Goal: Task Accomplishment & Management: Complete application form

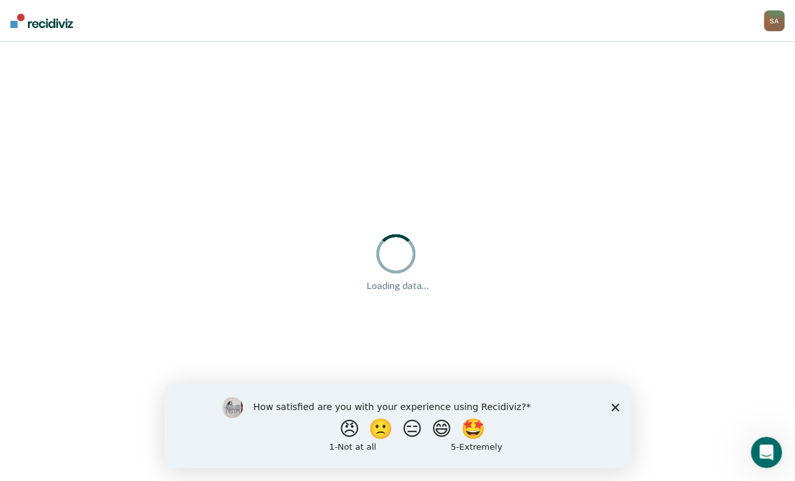
click at [616, 406] on polygon "Close survey" at bounding box center [615, 407] width 8 height 8
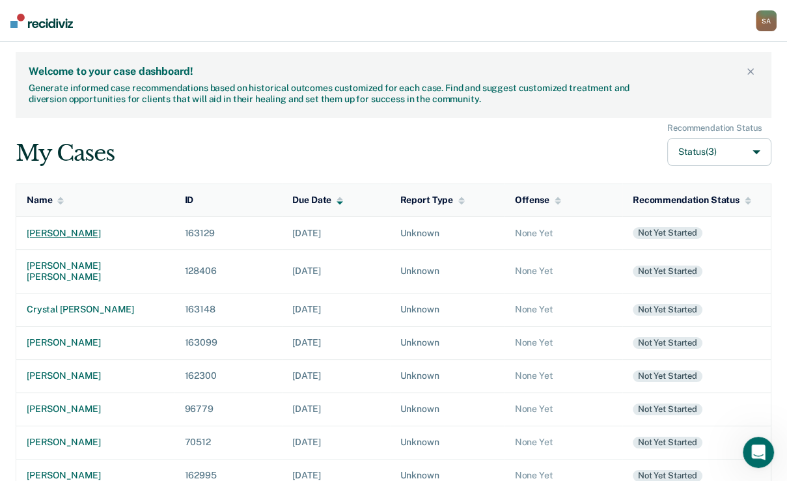
click at [89, 239] on div "[PERSON_NAME]" at bounding box center [95, 233] width 137 height 11
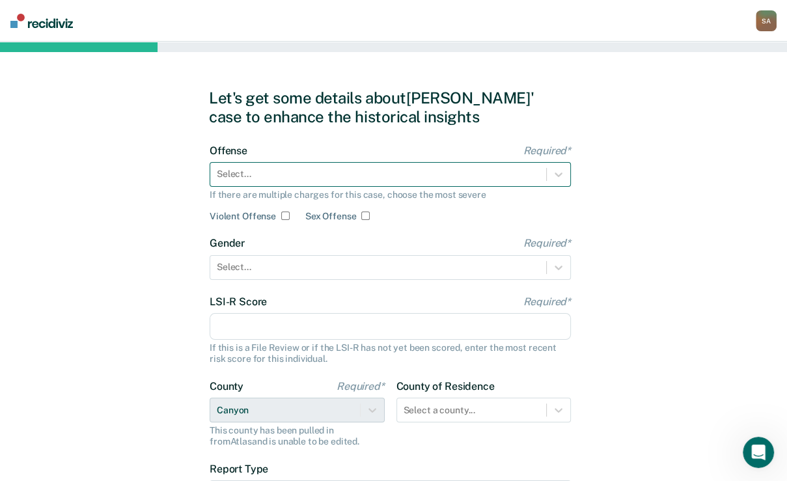
click at [350, 181] on div at bounding box center [378, 174] width 323 height 14
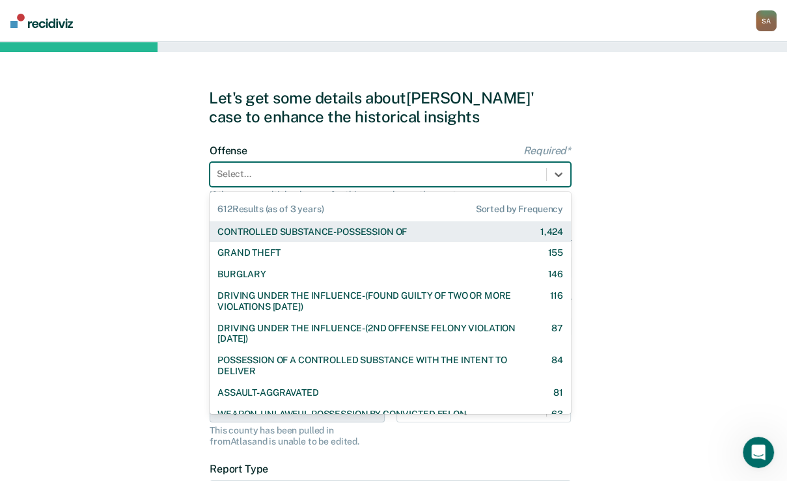
click at [352, 238] on div "CONTROLLED SUBSTANCE-POSSESSION OF" at bounding box center [311, 232] width 189 height 11
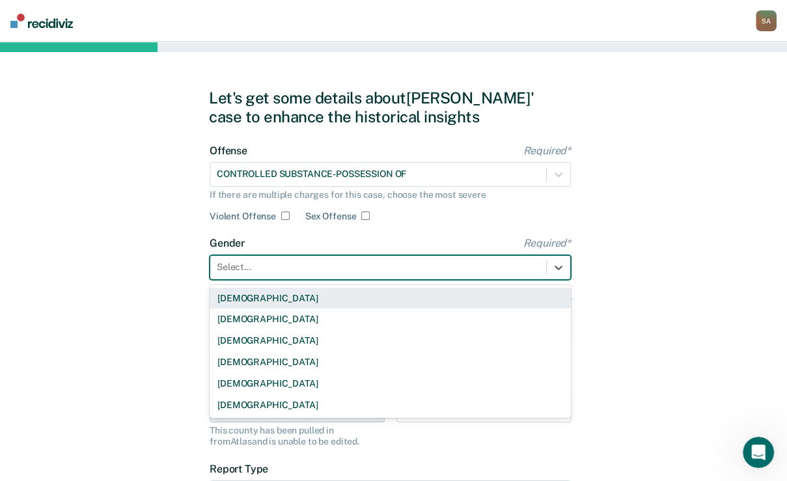
click at [283, 274] on div at bounding box center [378, 267] width 323 height 14
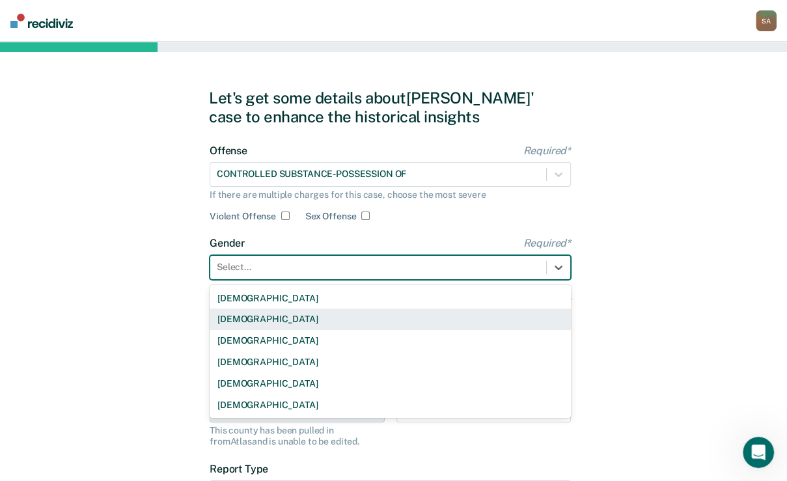
click at [268, 330] on div "[DEMOGRAPHIC_DATA]" at bounding box center [390, 319] width 361 height 21
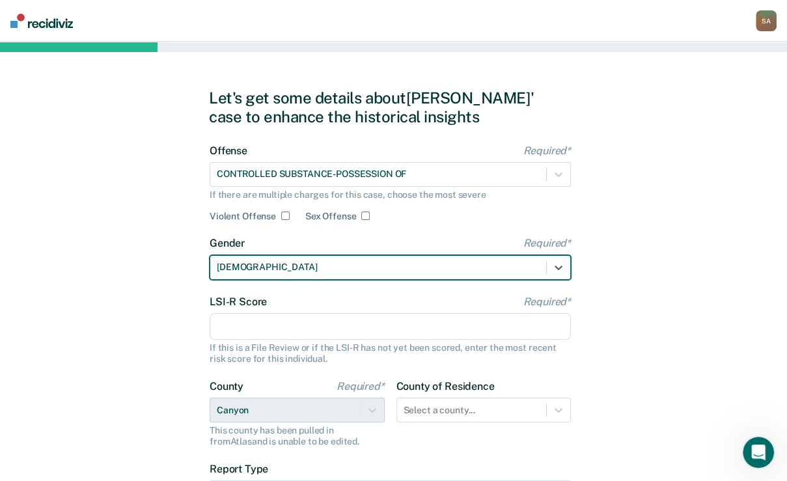
click at [268, 340] on input "LSI-R Score Required*" at bounding box center [390, 326] width 361 height 27
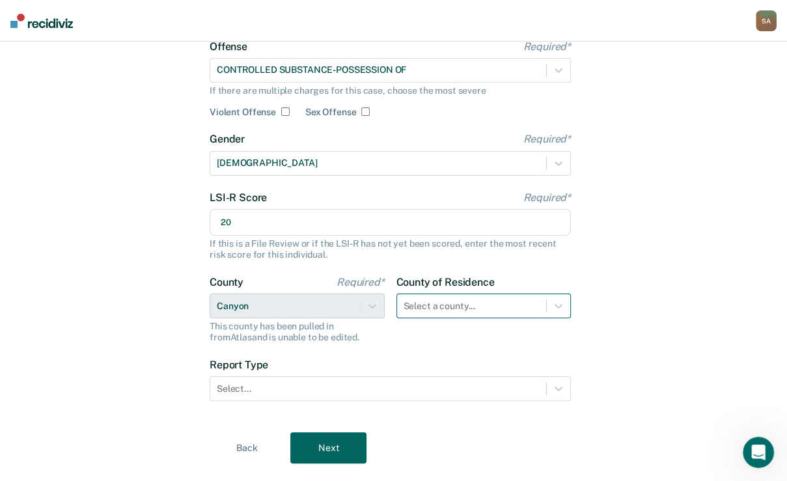
type input "20"
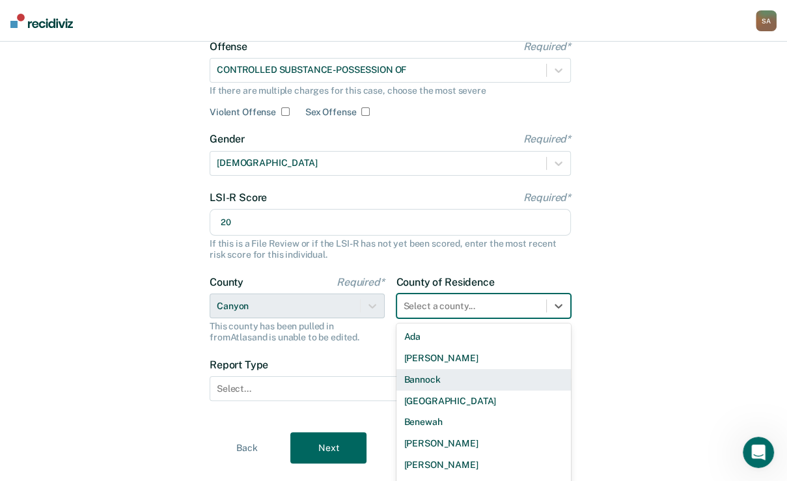
scroll to position [190, 0]
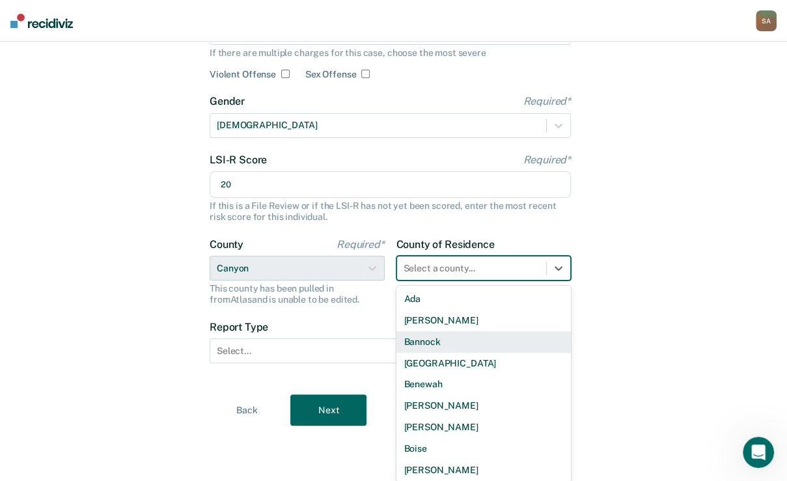
click at [465, 281] on div "44 results available. Use Up and Down to choose options, press Enter to select …" at bounding box center [483, 268] width 175 height 25
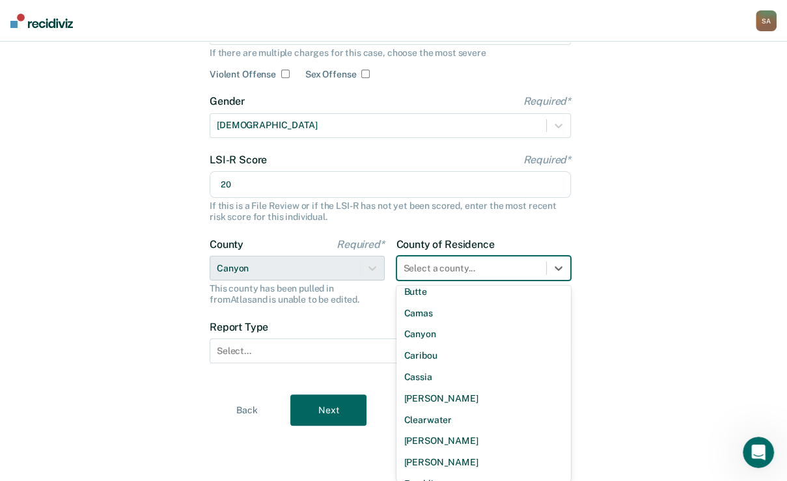
scroll to position [260, 0]
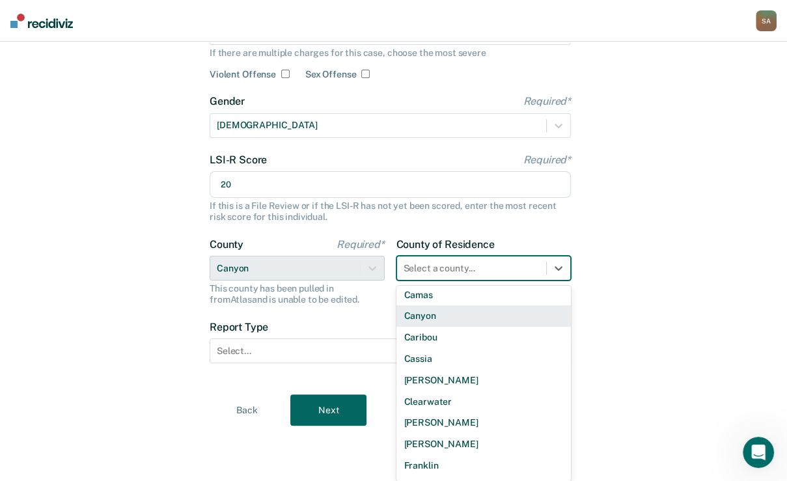
click at [434, 327] on div "Canyon" at bounding box center [483, 315] width 175 height 21
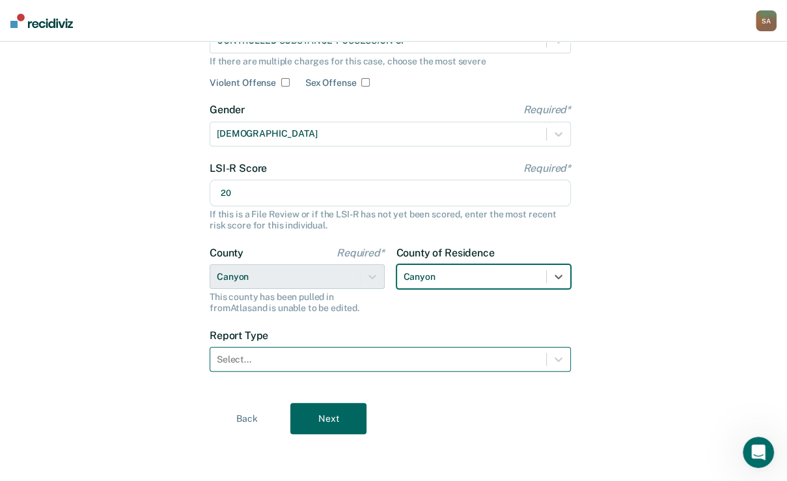
click at [343, 366] on div at bounding box center [378, 360] width 323 height 14
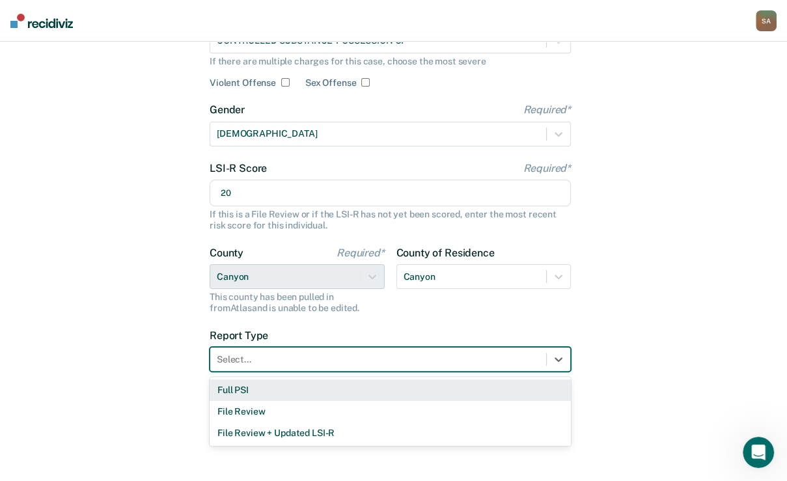
click at [248, 401] on div "Full PSI" at bounding box center [390, 390] width 361 height 21
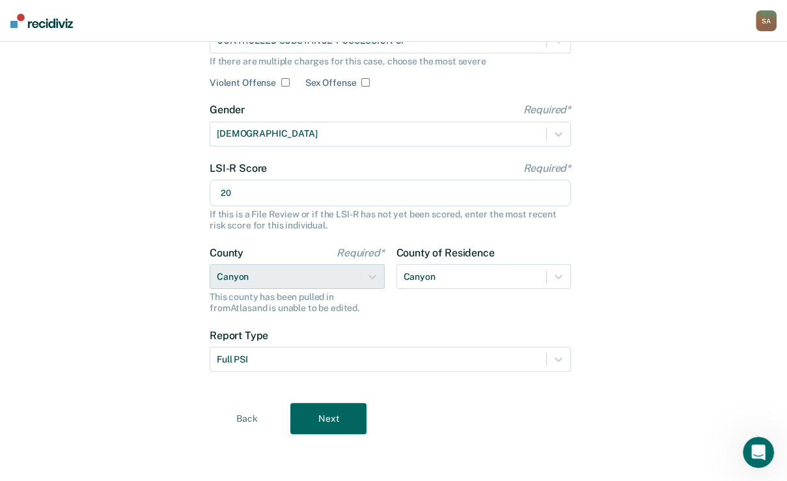
click at [322, 427] on button "Next" at bounding box center [328, 418] width 76 height 31
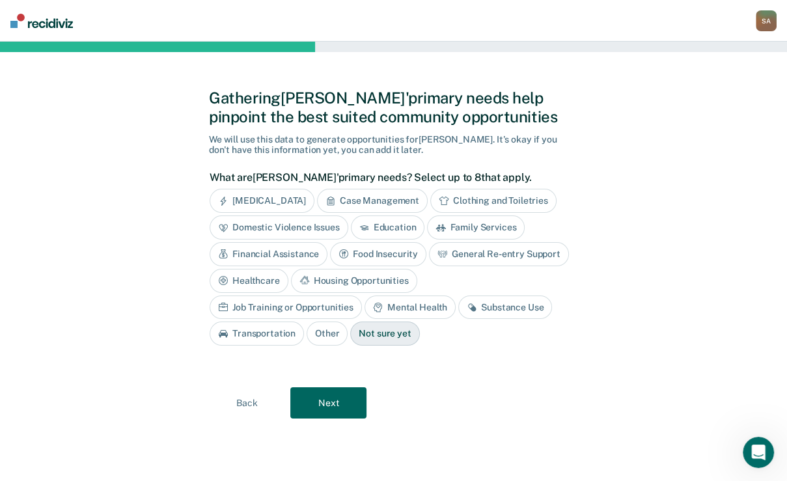
scroll to position [80, 0]
click at [456, 316] on div "Mental Health" at bounding box center [410, 308] width 91 height 24
click at [473, 320] on div "Substance Use" at bounding box center [520, 308] width 94 height 24
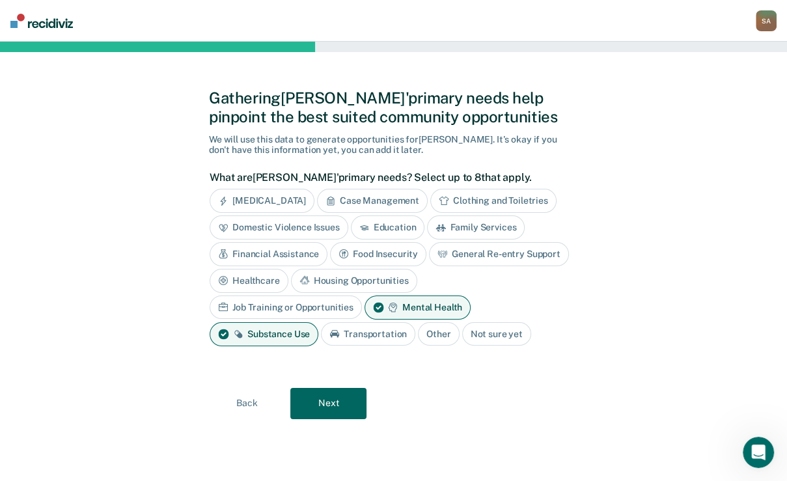
click at [346, 419] on button "Next" at bounding box center [328, 403] width 76 height 31
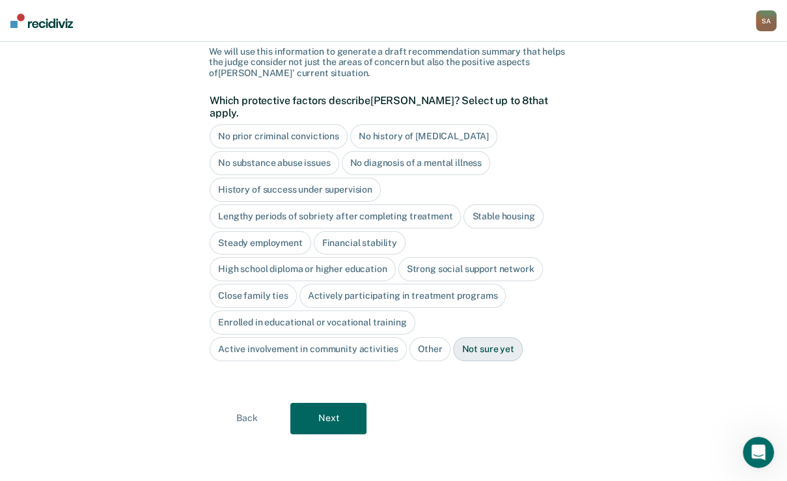
scroll to position [120, 0]
click at [463, 228] on div "Stable housing" at bounding box center [502, 216] width 79 height 24
click at [297, 308] on div "Close family ties" at bounding box center [253, 296] width 87 height 24
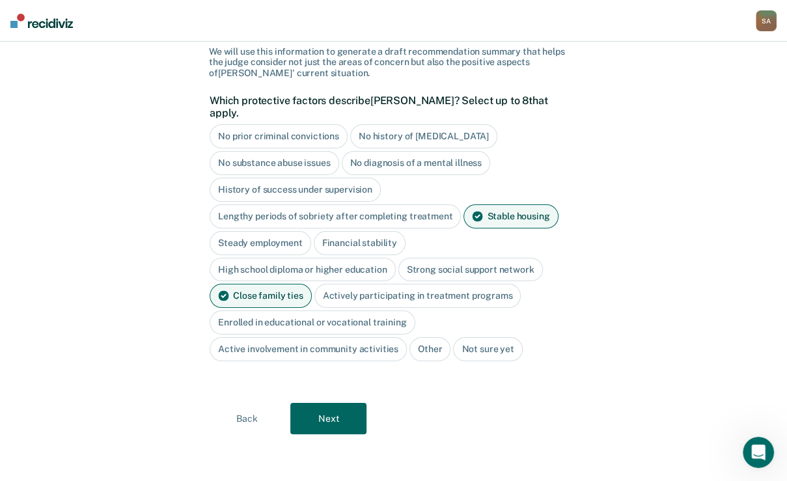
click at [322, 417] on button "Next" at bounding box center [328, 418] width 76 height 31
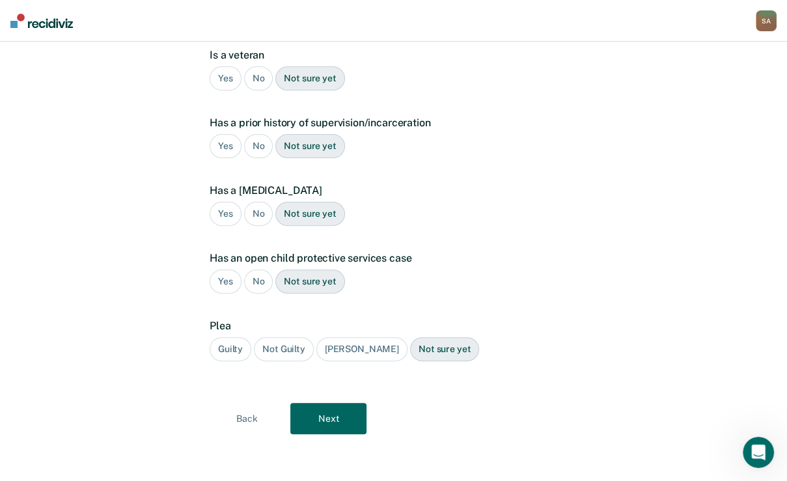
scroll to position [125, 0]
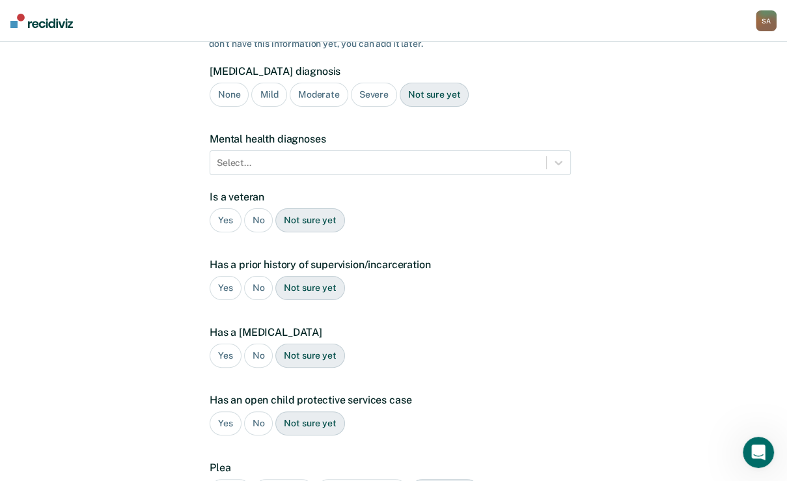
click at [320, 107] on div "Moderate" at bounding box center [319, 95] width 59 height 24
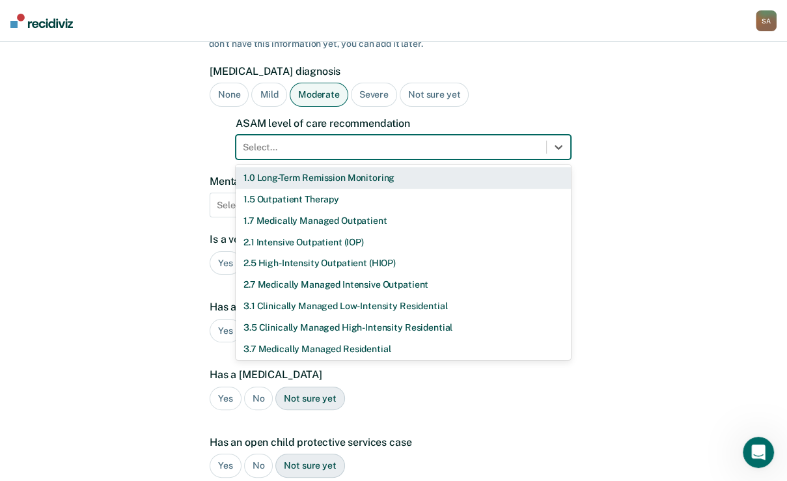
click at [301, 154] on div at bounding box center [391, 148] width 297 height 14
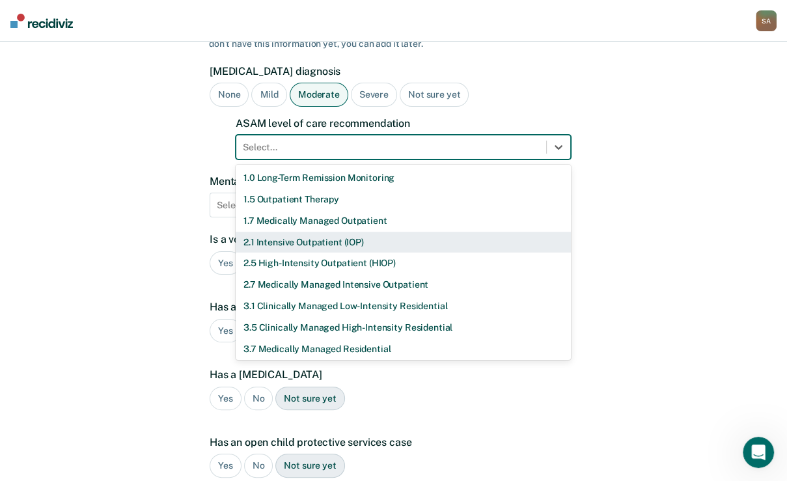
click at [288, 253] on div "2.1 Intensive Outpatient (IOP)" at bounding box center [403, 242] width 335 height 21
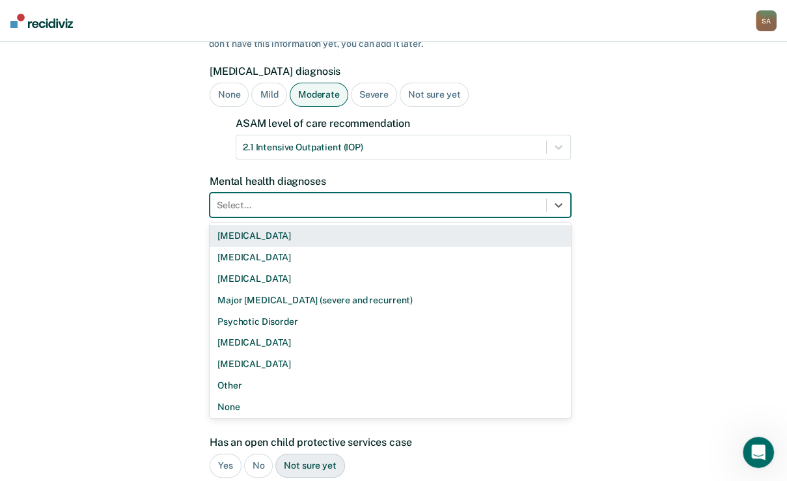
click at [288, 212] on div at bounding box center [378, 206] width 323 height 14
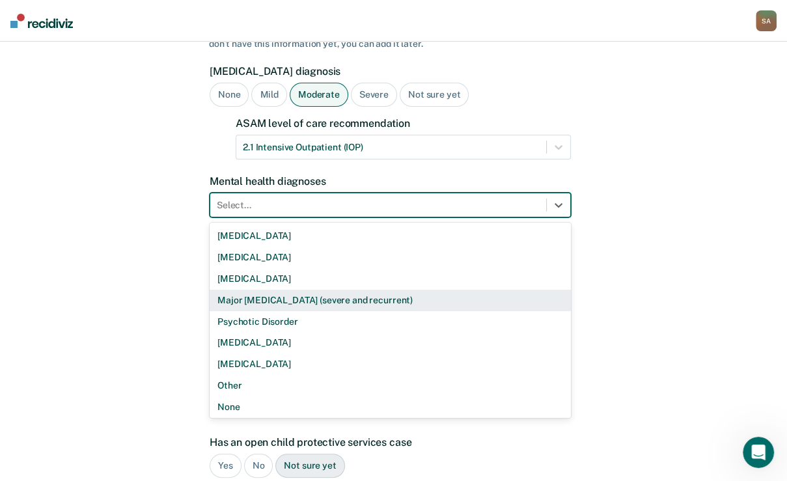
click at [298, 311] on div "Major [MEDICAL_DATA] (severe and recurrent)" at bounding box center [390, 300] width 361 height 21
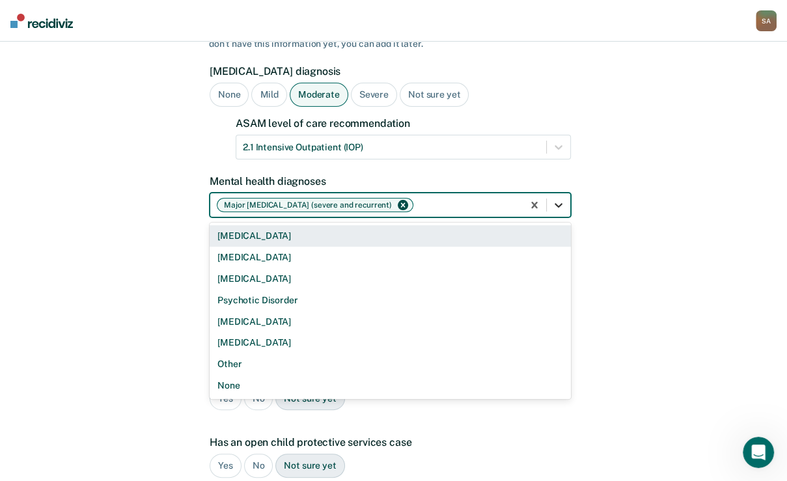
click at [555, 212] on icon at bounding box center [558, 205] width 13 height 13
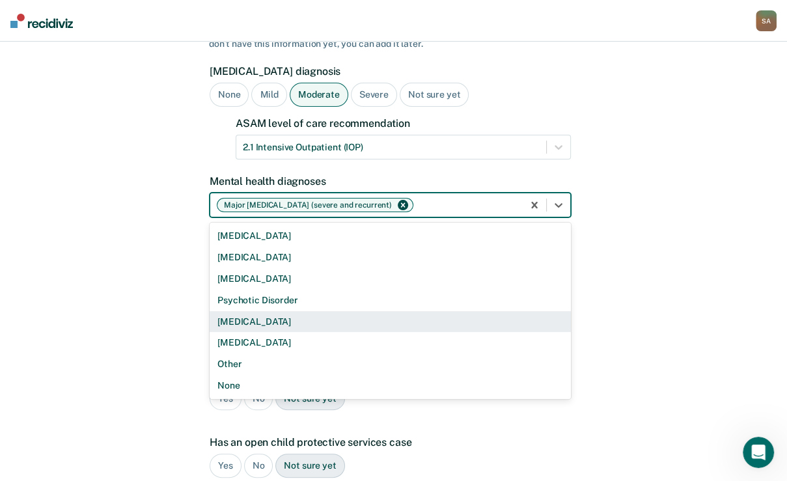
scroll to position [3, 0]
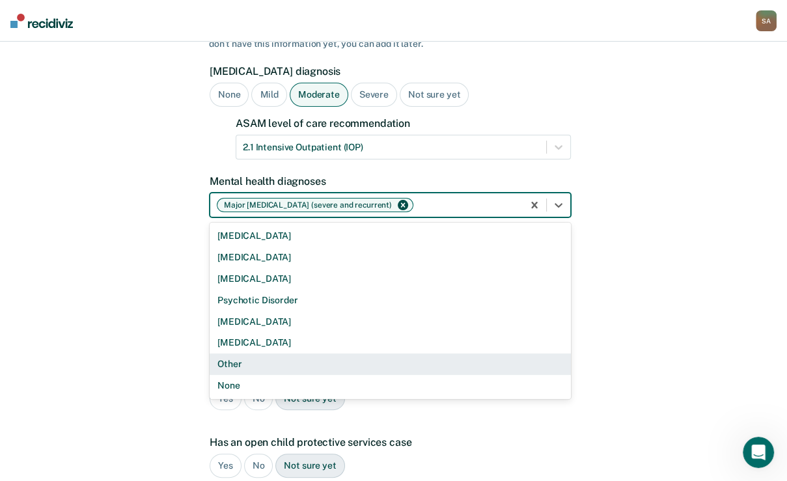
click at [247, 375] on div "Other" at bounding box center [390, 363] width 361 height 21
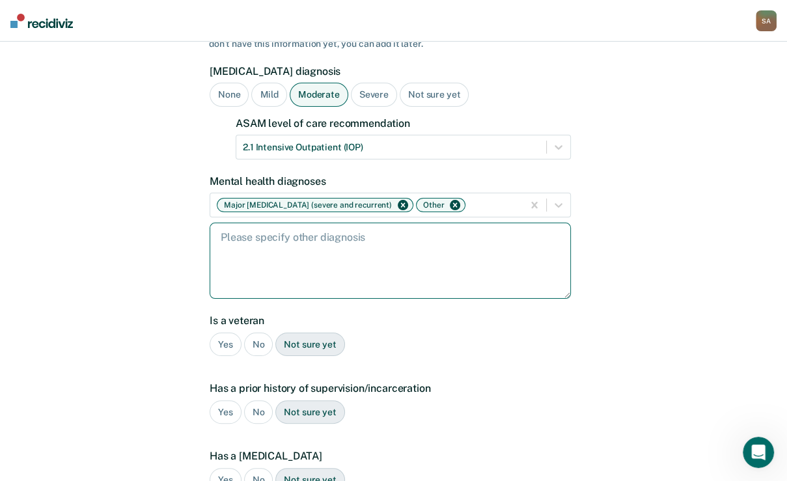
click at [290, 294] on textarea at bounding box center [390, 261] width 361 height 76
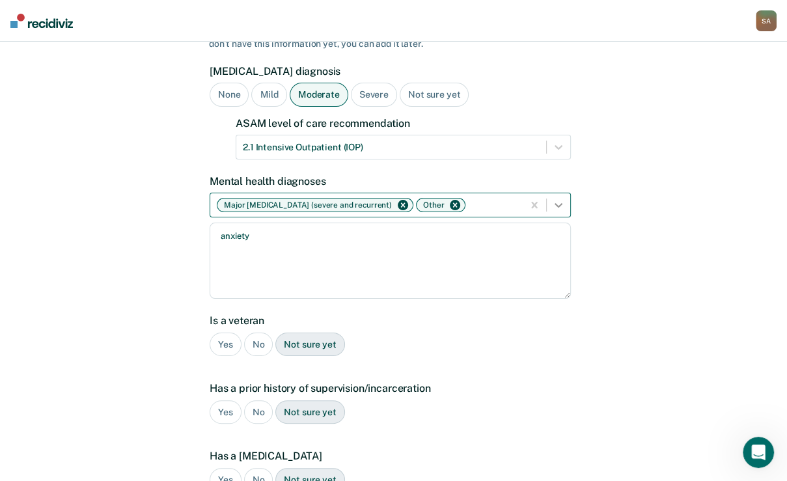
click at [552, 212] on icon at bounding box center [558, 205] width 13 height 13
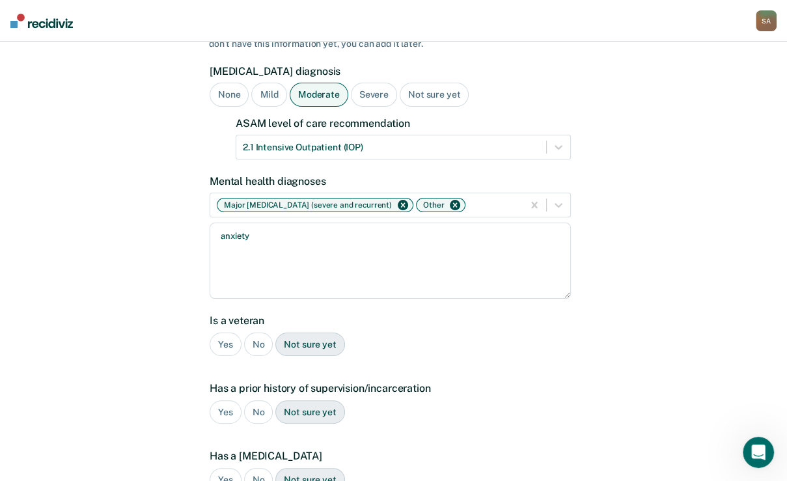
click at [582, 280] on div "A few more details to determine if [PERSON_NAME] meets eligibility for communit…" at bounding box center [393, 332] width 787 height 830
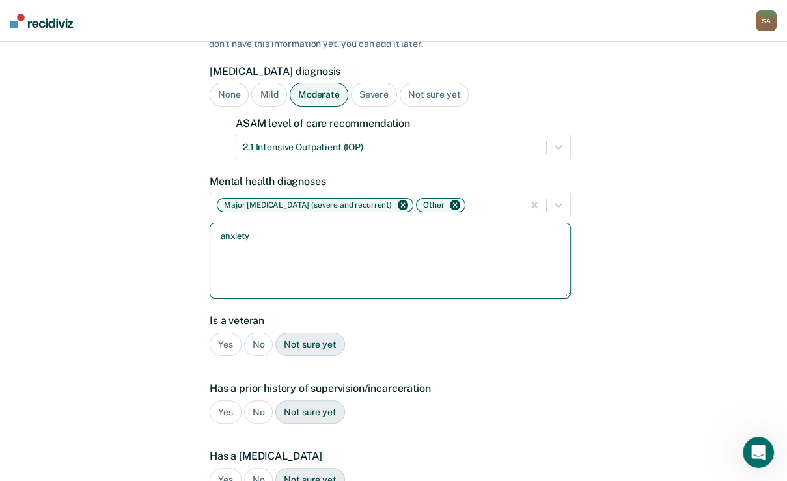
click at [312, 294] on textarea "anxiety" at bounding box center [390, 261] width 361 height 76
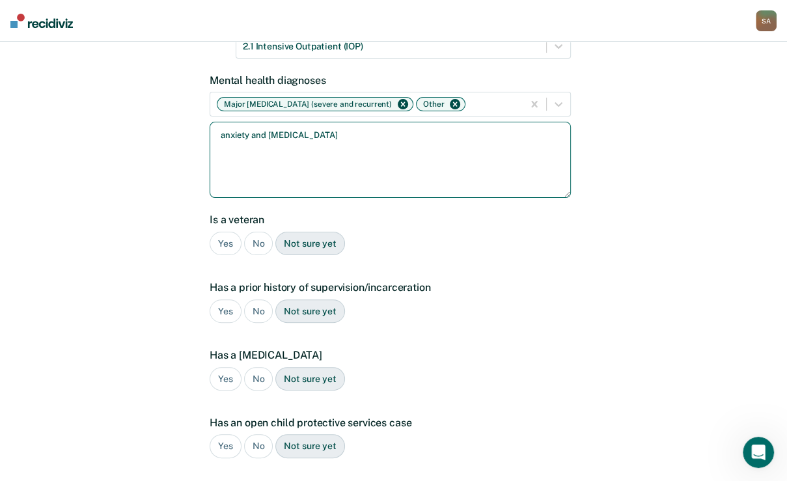
scroll to position [229, 0]
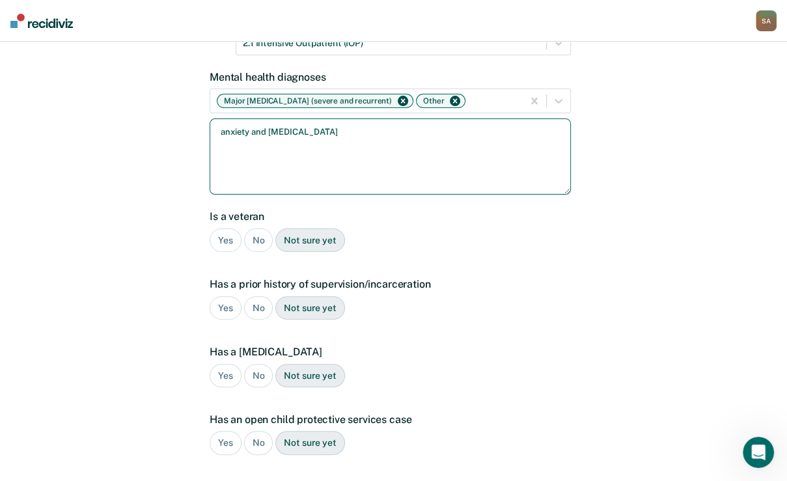
type textarea "anxiety and [MEDICAL_DATA]"
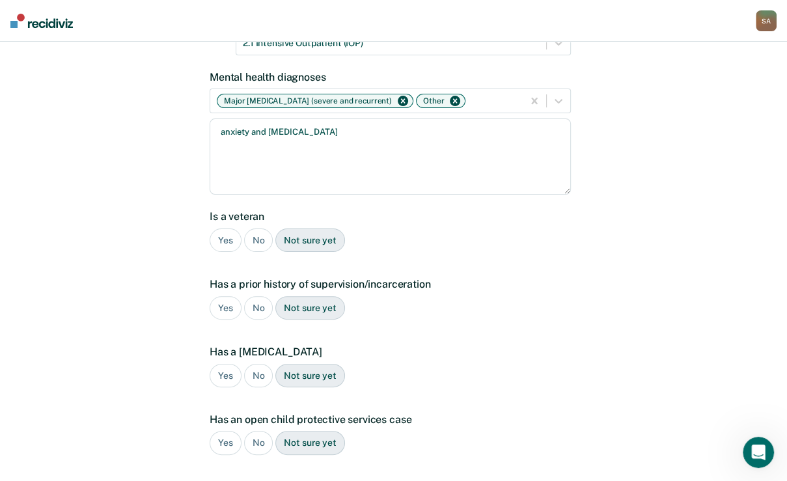
click at [257, 253] on div "No" at bounding box center [258, 240] width 29 height 24
click at [231, 320] on div "Yes" at bounding box center [226, 308] width 32 height 24
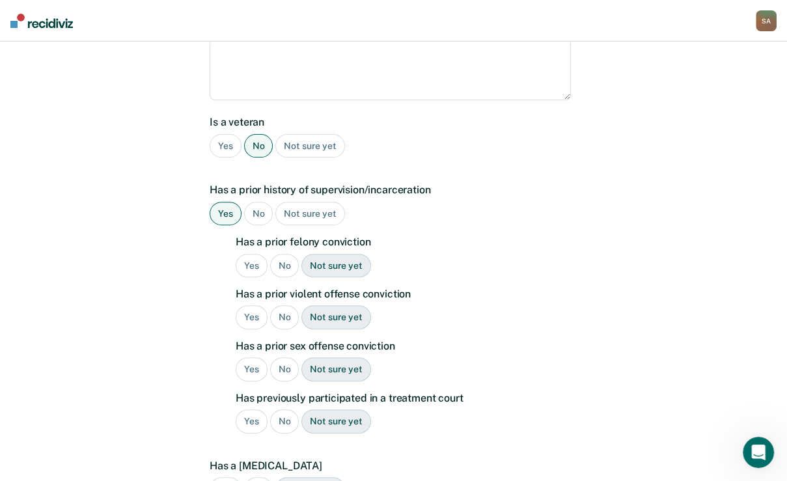
scroll to position [333, 0]
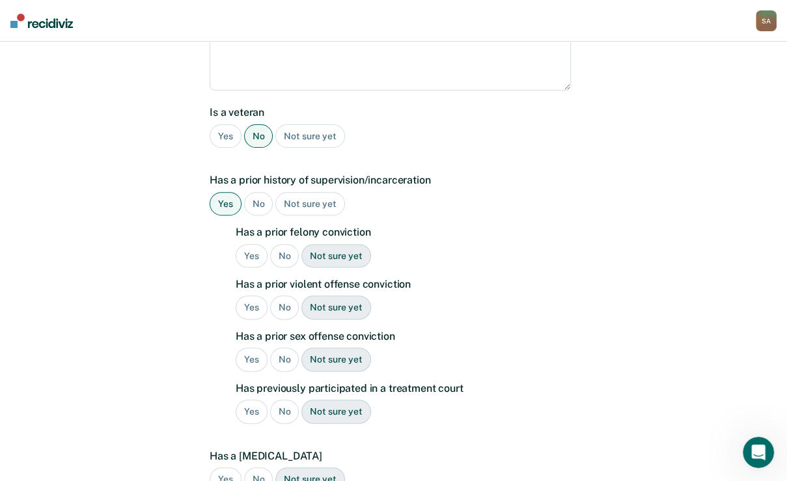
click at [294, 268] on div "No" at bounding box center [284, 256] width 29 height 24
click at [289, 320] on div "No" at bounding box center [284, 308] width 29 height 24
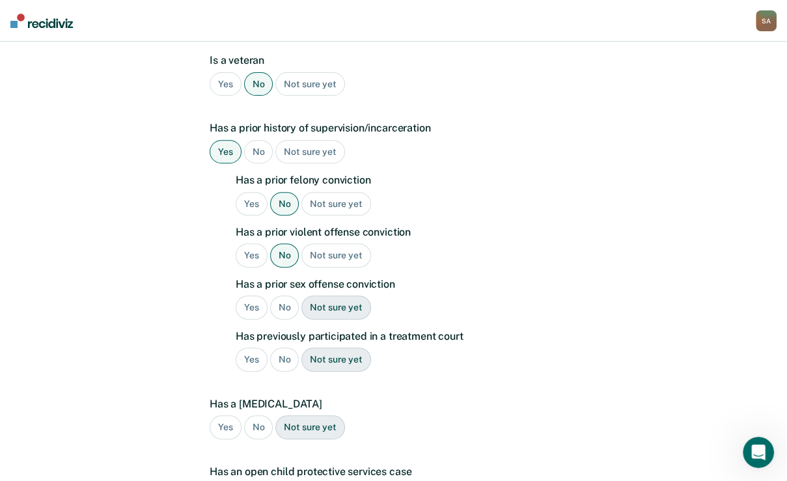
click at [290, 320] on div "No" at bounding box center [284, 308] width 29 height 24
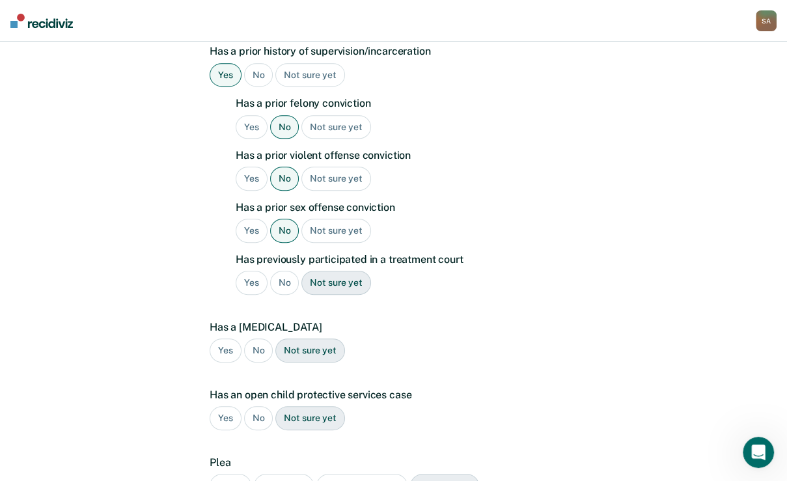
scroll to position [490, 0]
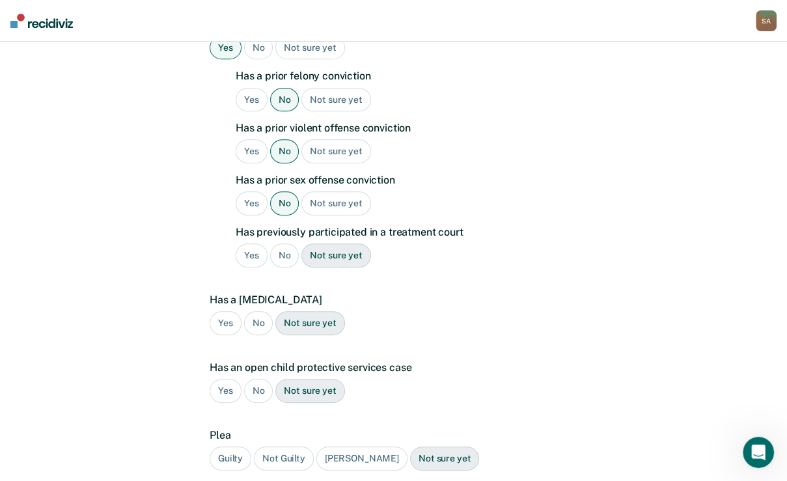
click at [292, 268] on div "No" at bounding box center [284, 255] width 29 height 24
click at [263, 335] on div "No" at bounding box center [258, 323] width 29 height 24
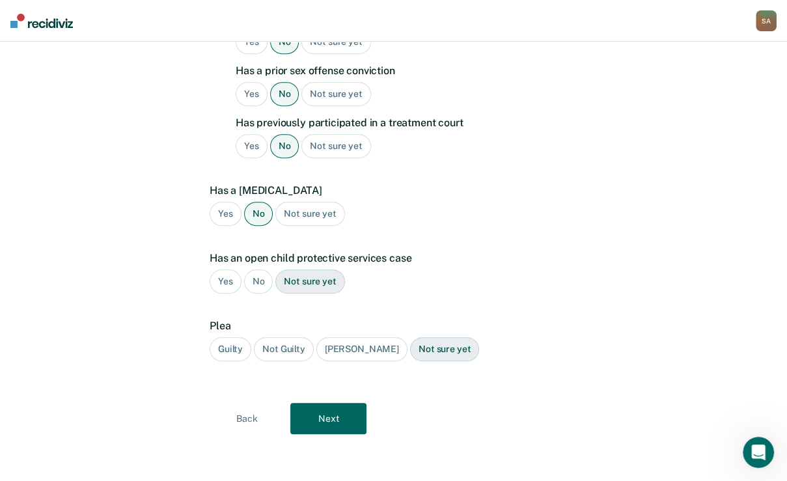
scroll to position [698, 0]
click at [258, 284] on div "No" at bounding box center [258, 281] width 29 height 24
click at [244, 360] on div "Guilty" at bounding box center [231, 349] width 42 height 24
click at [312, 421] on button "Next" at bounding box center [328, 418] width 76 height 31
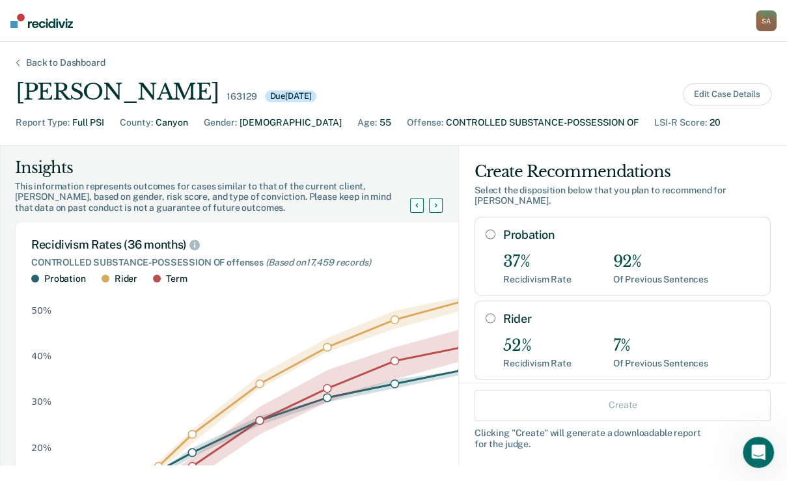
click at [486, 240] on input "Probation" at bounding box center [491, 234] width 10 height 10
radio input "true"
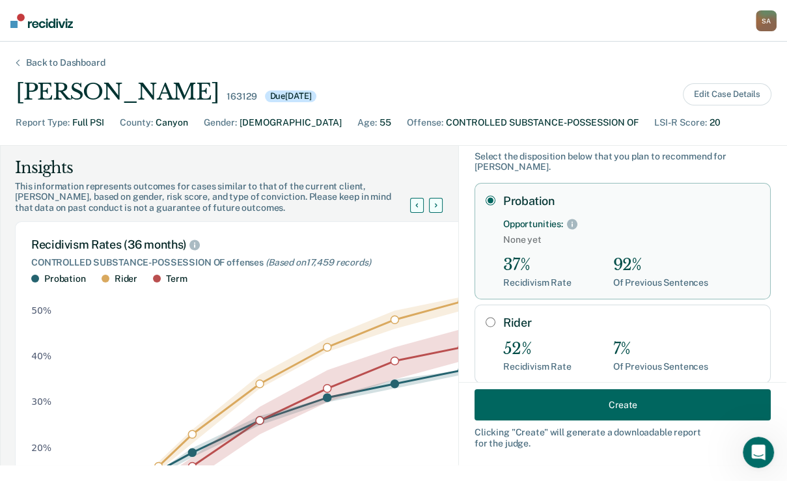
scroll to position [52, 0]
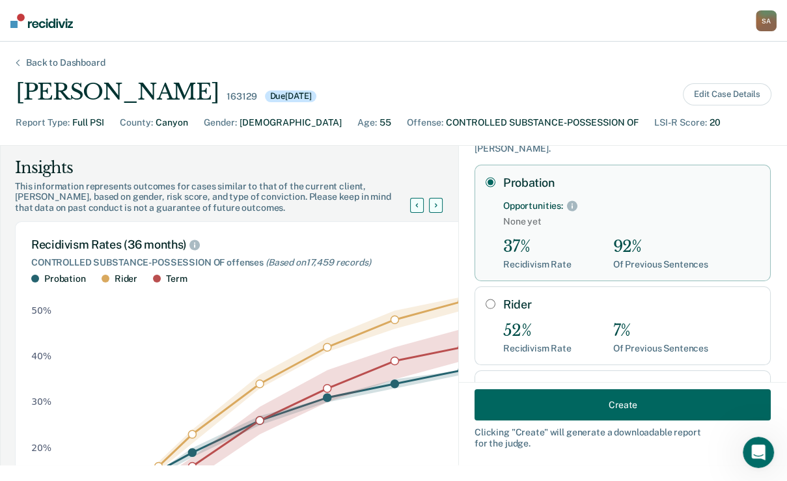
click at [499, 414] on button "Create" at bounding box center [623, 404] width 296 height 31
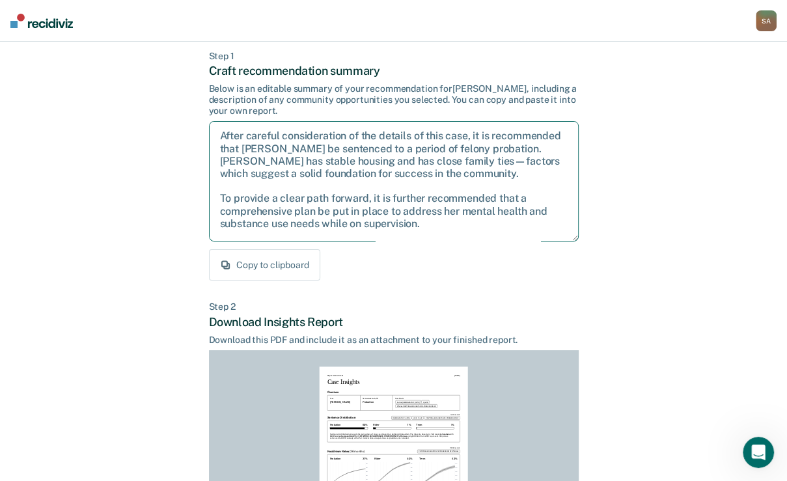
scroll to position [115, 0]
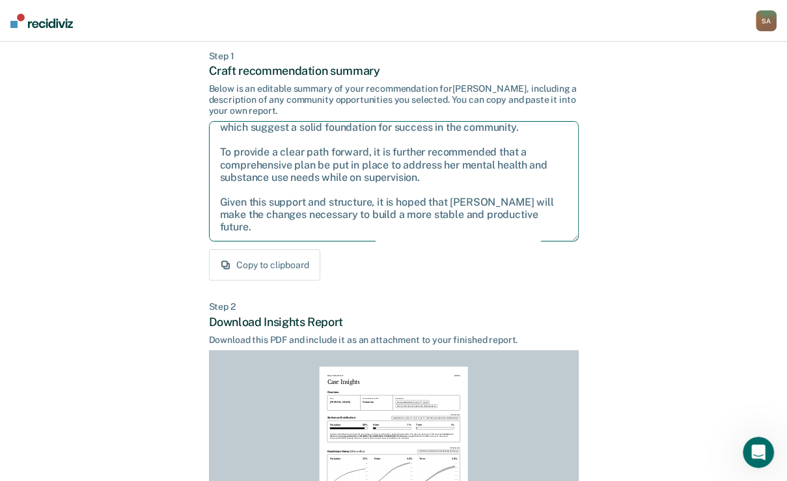
drag, startPoint x: 218, startPoint y: 192, endPoint x: 362, endPoint y: 297, distance: 178.4
click at [554, 417] on div "Back to Case Make Recommendation & Download Report Step 1 Craft recommendation …" at bounding box center [394, 329] width 370 height 669
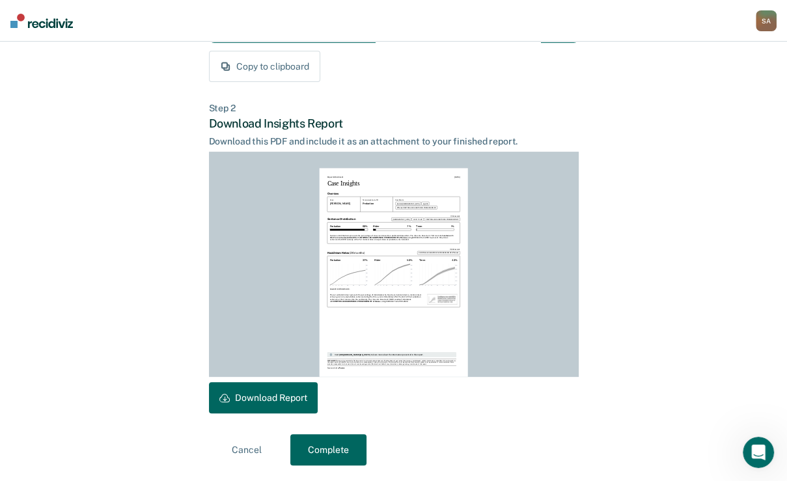
scroll to position [340, 0]
click at [315, 393] on button "Download Report" at bounding box center [263, 397] width 109 height 31
click at [325, 458] on button "Complete" at bounding box center [328, 449] width 76 height 31
